Goal: Task Accomplishment & Management: Complete application form

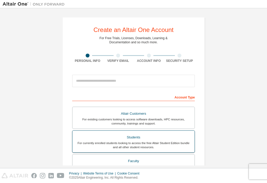
click at [120, 137] on div "Students" at bounding box center [133, 137] width 116 height 7
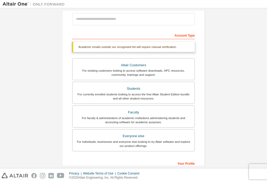
scroll to position [72, 0]
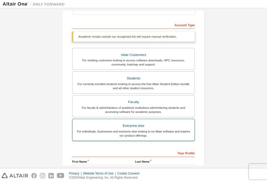
click at [169, 131] on div "For individuals, businesses and everyone else looking to try Altair software an…" at bounding box center [133, 134] width 116 height 8
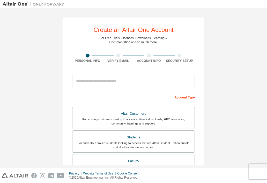
scroll to position [117, 0]
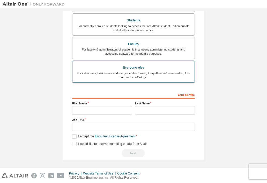
click at [145, 71] on div "For individuals, businesses and everyone else looking to try Altair software an…" at bounding box center [133, 75] width 116 height 8
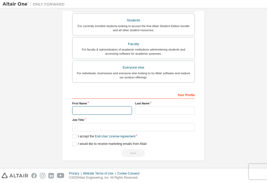
click at [93, 109] on input "text" at bounding box center [102, 110] width 60 height 9
type input "*******"
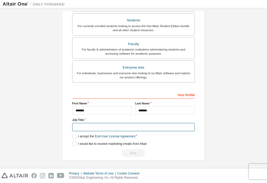
click at [86, 125] on input "text" at bounding box center [133, 127] width 123 height 9
type input "*******"
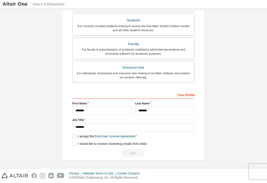
click at [72, 135] on label "I accept the End-User License Agreement" at bounding box center [103, 137] width 63 height 4
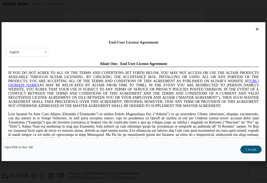
scroll to position [0, 0]
click at [253, 151] on button "I Accept" at bounding box center [250, 150] width 21 height 8
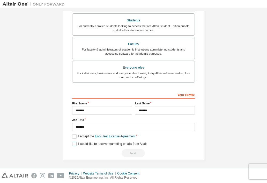
click at [74, 144] on label "I would like to receive marketing emails from Altair" at bounding box center [109, 144] width 74 height 4
click at [150, 153] on div "Next" at bounding box center [133, 154] width 123 height 8
click at [72, 143] on label "I would like to receive marketing emails from Altair" at bounding box center [109, 144] width 74 height 4
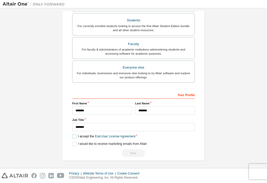
click at [72, 136] on label "I accept the End-User License Agreement" at bounding box center [103, 137] width 63 height 4
click at [72, 141] on div "**********" at bounding box center [133, 124] width 123 height 67
click at [72, 144] on label "I would like to receive marketing emails from Altair" at bounding box center [109, 144] width 74 height 4
click at [93, 108] on input "*******" at bounding box center [102, 110] width 60 height 9
click at [72, 136] on label "I accept the End-User License Agreement" at bounding box center [103, 137] width 63 height 4
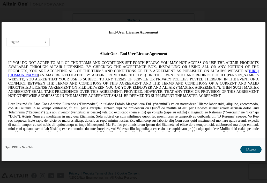
scroll to position [10, 0]
click at [247, 148] on button "I Accept" at bounding box center [250, 150] width 21 height 8
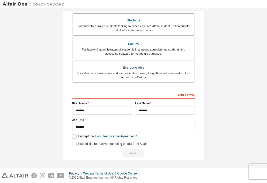
click at [137, 153] on div "Next" at bounding box center [133, 154] width 123 height 8
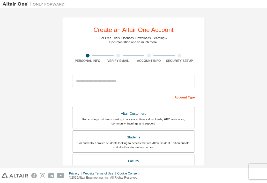
scroll to position [117, 0]
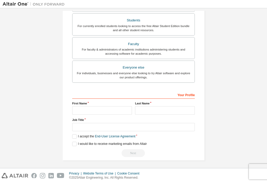
click at [130, 153] on div "Next" at bounding box center [133, 154] width 123 height 8
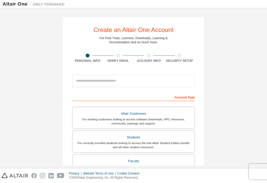
scroll to position [117, 0]
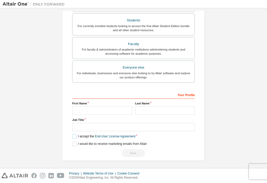
click at [72, 135] on label "I accept the End-User License Agreement" at bounding box center [103, 137] width 63 height 4
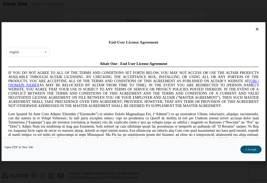
scroll to position [0, 0]
click at [247, 150] on button "I Accept" at bounding box center [250, 150] width 21 height 8
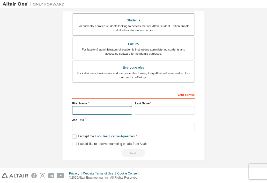
click at [117, 111] on input "text" at bounding box center [102, 110] width 60 height 9
type input "*******"
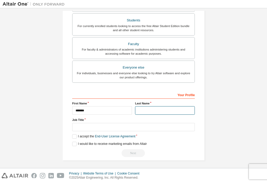
type input "*******"
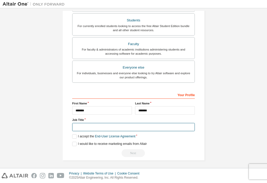
type input "*******"
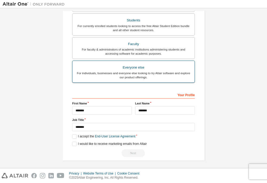
click at [107, 76] on div "For individuals, businesses and everyone else looking to try Altair software an…" at bounding box center [133, 75] width 116 height 8
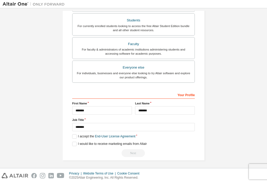
click at [133, 151] on div "Next" at bounding box center [133, 154] width 123 height 8
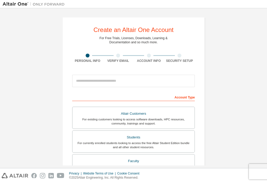
click at [146, 67] on div "Create an Altair One Account For Free Trials, Licenses, Downloads, Learning & D…" at bounding box center [133, 147] width 142 height 261
drag, startPoint x: 0, startPoint y: 0, endPoint x: 151, endPoint y: 100, distance: 181.0
click at [151, 100] on div "Create an Altair One Account For Free Trials, Licenses, Downloads, Learning & D…" at bounding box center [133, 147] width 142 height 261
drag, startPoint x: 151, startPoint y: 100, endPoint x: 136, endPoint y: 94, distance: 16.3
click at [136, 94] on div "Account Type" at bounding box center [133, 97] width 123 height 8
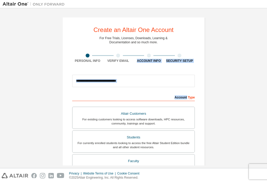
click at [147, 89] on div at bounding box center [133, 81] width 123 height 18
click at [251, 76] on div "Create an Altair One Account For Free Trials, Licenses, Downloads, Learning & D…" at bounding box center [134, 148] width 262 height 274
click at [264, 142] on div "Create an Altair One Account For Free Trials, Licenses, Downloads, Learning & D…" at bounding box center [134, 88] width 262 height 155
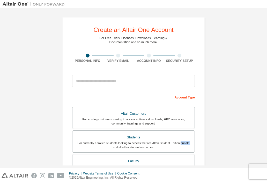
click at [264, 142] on div "Create an Altair One Account For Free Trials, Licenses, Downloads, Learning & D…" at bounding box center [134, 88] width 262 height 155
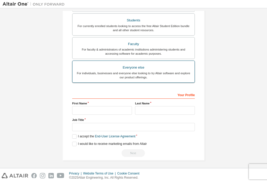
click at [127, 77] on div "For individuals, businesses and everyone else looking to try Altair software an…" at bounding box center [133, 75] width 116 height 8
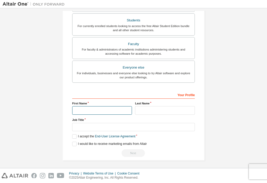
click at [108, 110] on input "text" at bounding box center [102, 110] width 60 height 9
type input "*******"
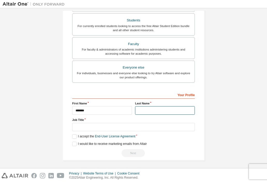
type input "*******"
click at [72, 135] on label "I accept the End-User License Agreement" at bounding box center [103, 137] width 63 height 4
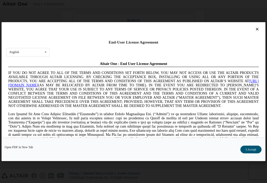
scroll to position [0, 0]
click at [248, 147] on button "I Accept" at bounding box center [250, 150] width 21 height 8
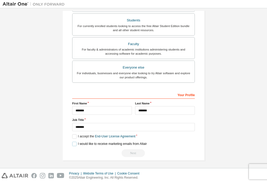
click at [72, 143] on label "I would like to receive marketing emails from Altair" at bounding box center [109, 144] width 74 height 4
